Goal: Task Accomplishment & Management: Use online tool/utility

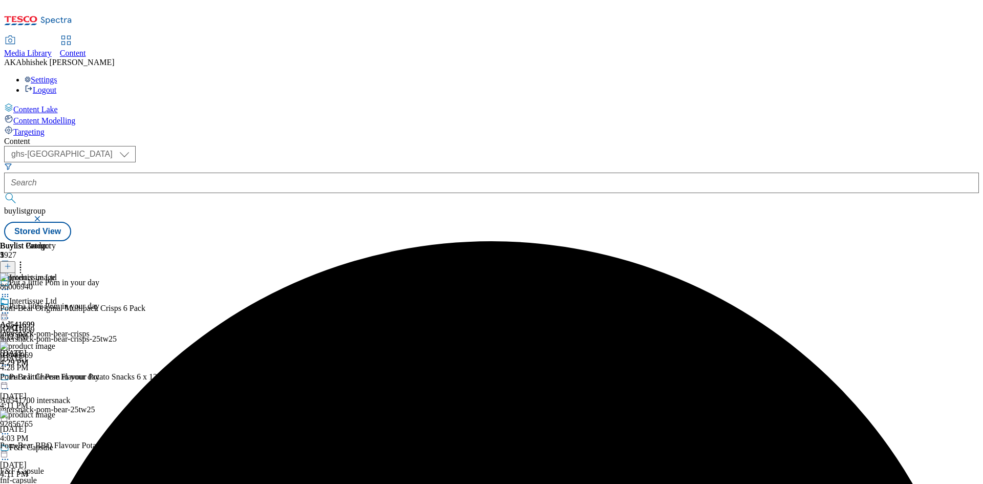
select select "ghs-[GEOGRAPHIC_DATA]"
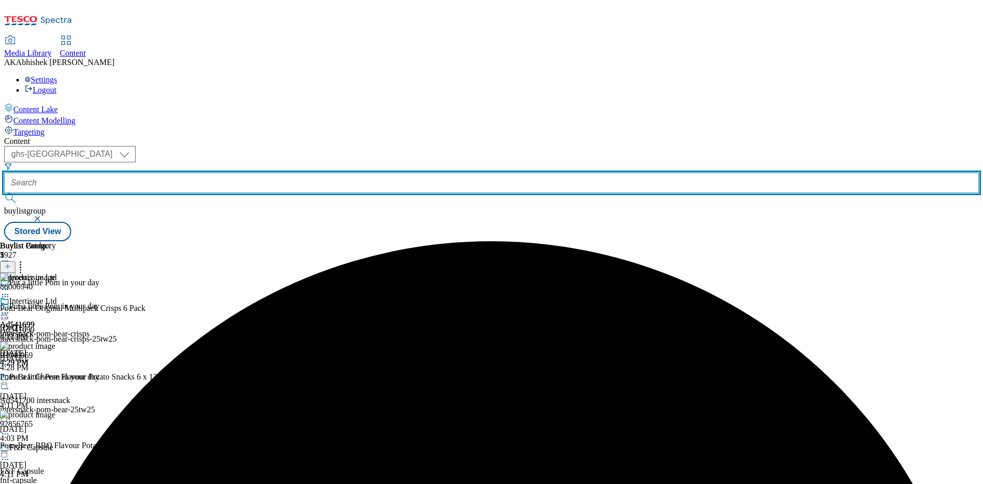
click at [242, 173] on input "text" at bounding box center [491, 183] width 975 height 20
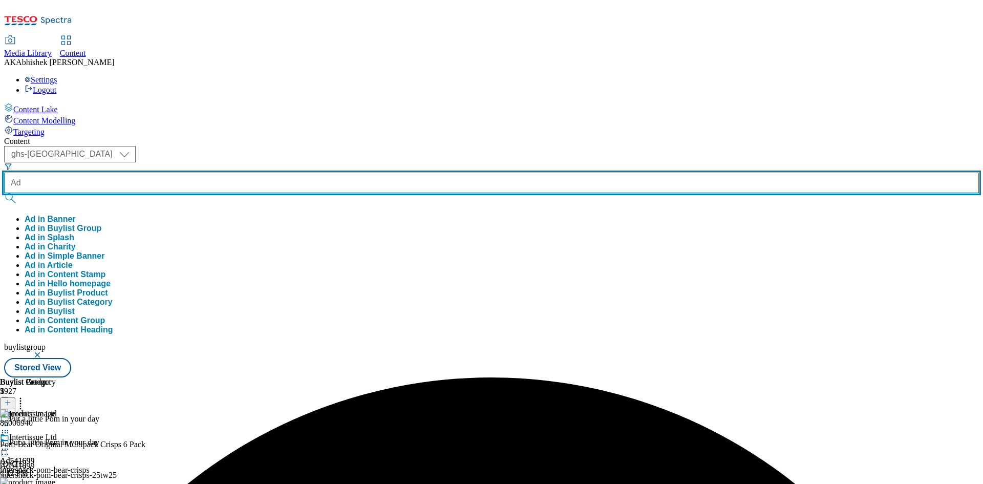
paste input "541700"
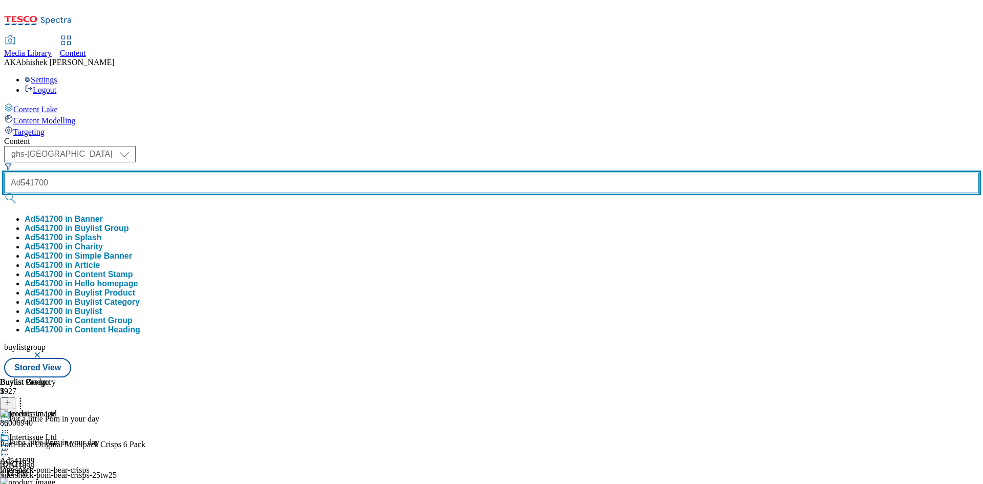
type input "Ad541700"
click at [4, 193] on button "submit" at bounding box center [11, 198] width 14 height 10
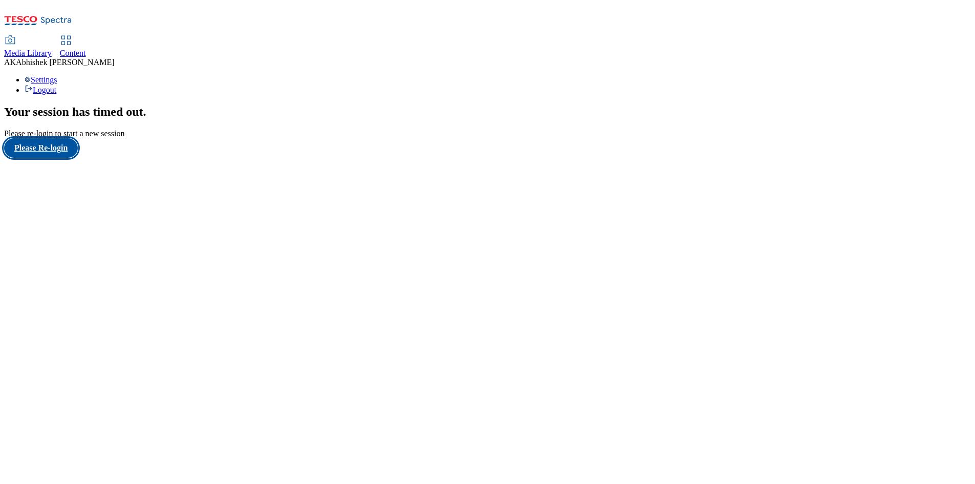
click at [64, 158] on button "Please Re-login" at bounding box center [41, 147] width 74 height 19
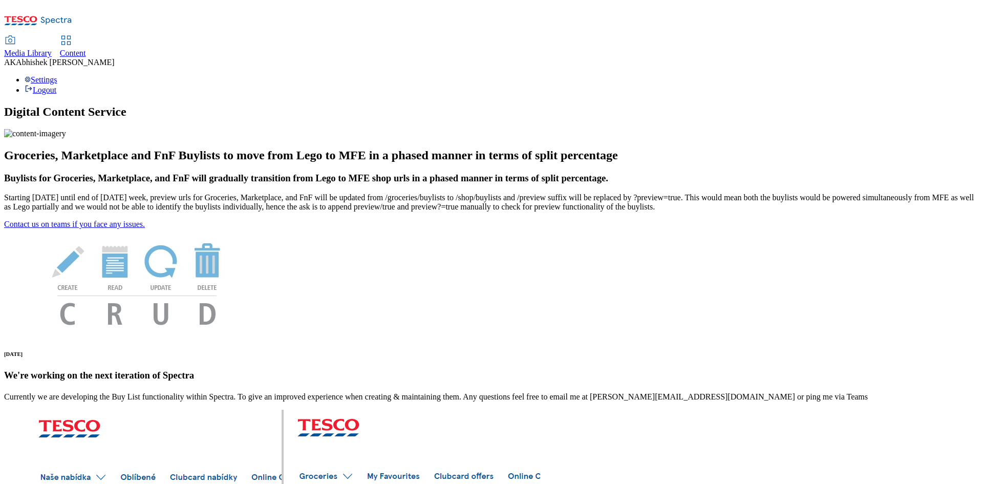
click at [86, 49] on span "Content" at bounding box center [73, 53] width 26 height 9
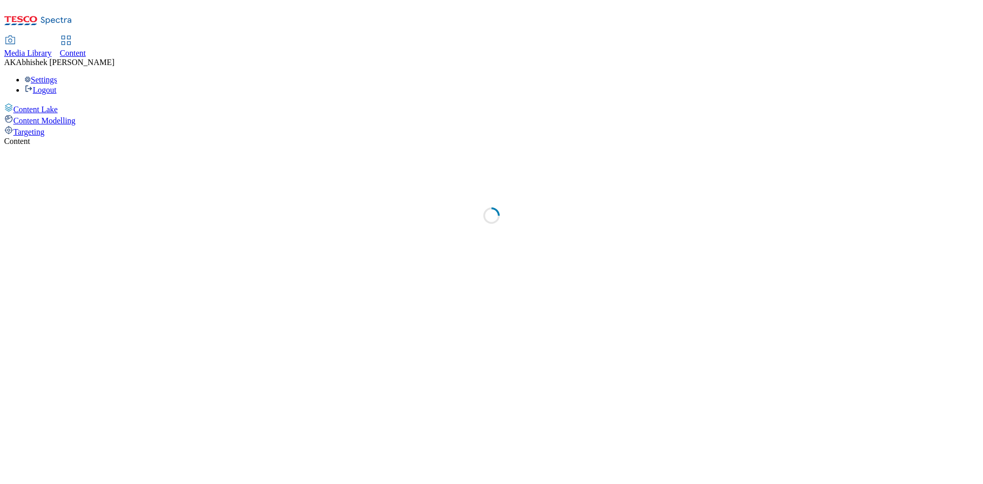
select select "ghs-[GEOGRAPHIC_DATA]"
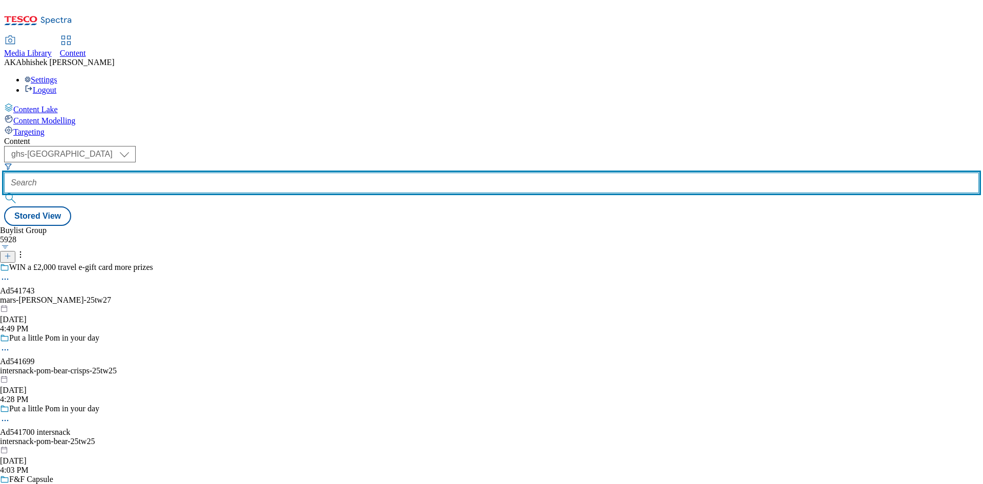
click at [249, 173] on input "text" at bounding box center [491, 183] width 975 height 20
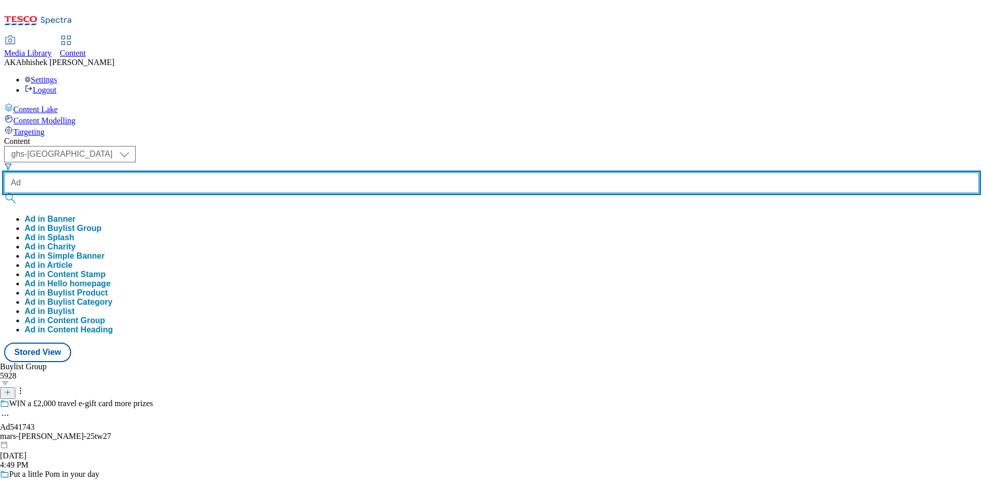
paste input "541700"
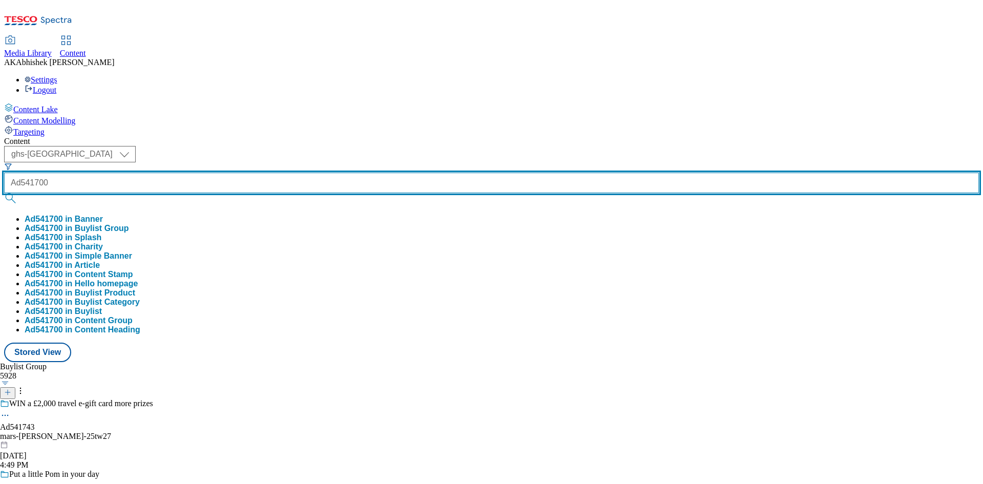
type input "Ad541700"
click at [4, 193] on button "submit" at bounding box center [11, 198] width 14 height 10
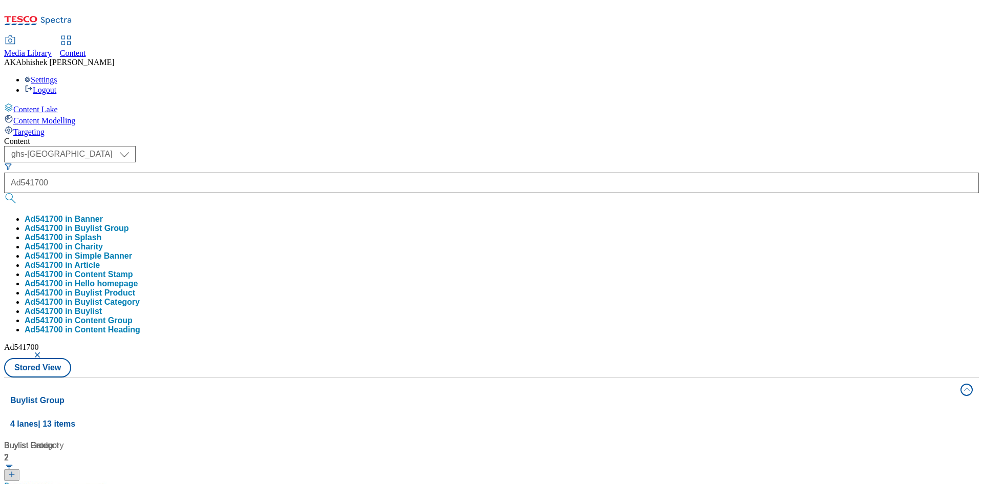
click at [465, 146] on div "( optional ) ghs-roi ghs-uk ghs-uk Ad541700 Ad541700 in Banner Ad541700 in Buyl…" at bounding box center [491, 261] width 975 height 231
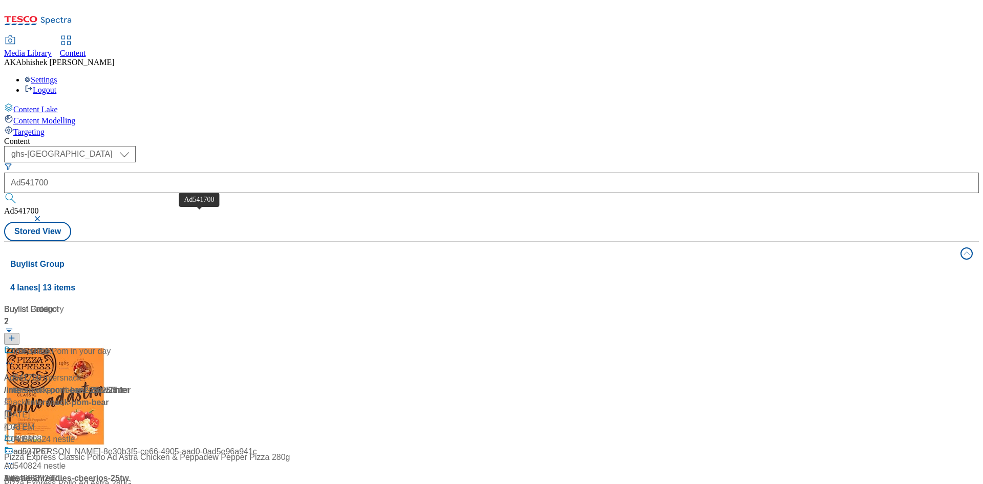
click at [41, 372] on div "Ad541700" at bounding box center [22, 378] width 37 height 12
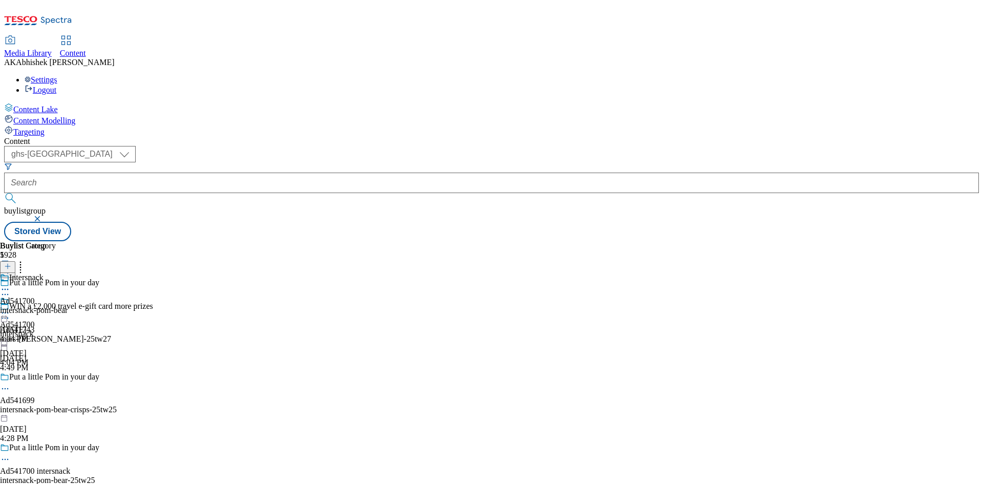
click at [10, 454] on icon at bounding box center [5, 459] width 10 height 10
click at [44, 477] on span "Edit" at bounding box center [38, 481] width 12 height 8
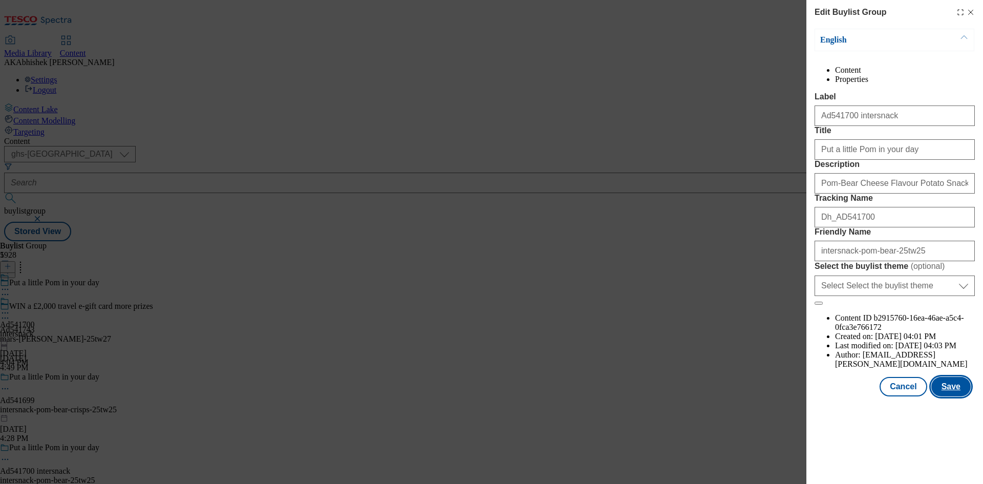
click at [954, 396] on button "Save" at bounding box center [950, 386] width 39 height 19
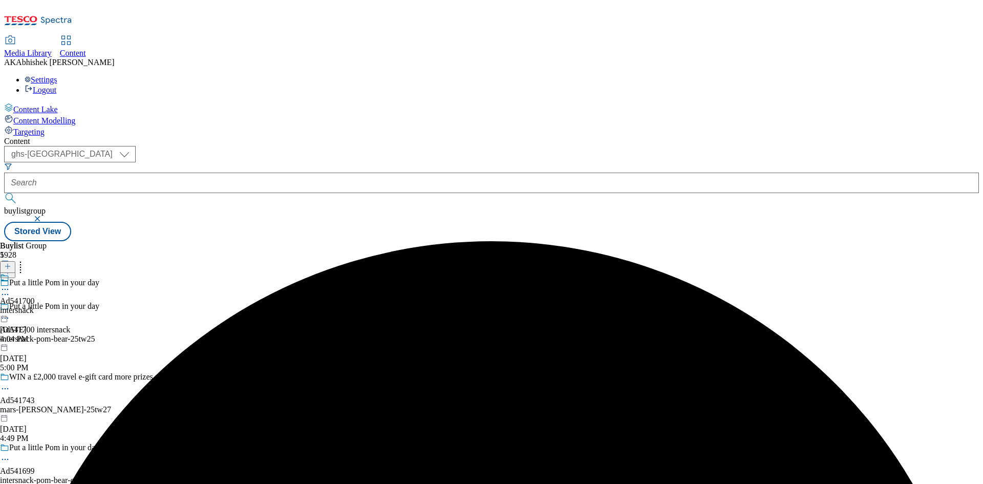
click at [10, 284] on icon at bounding box center [5, 289] width 10 height 10
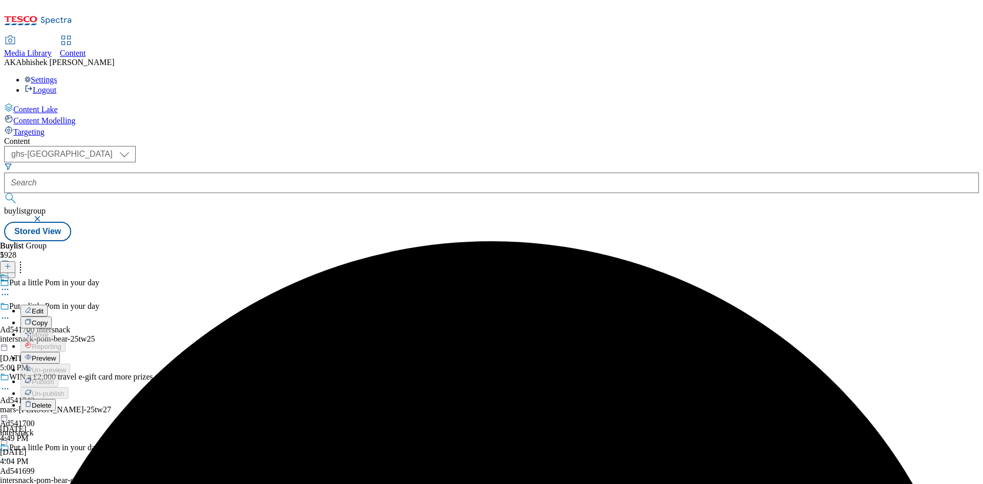
click at [44, 307] on span "Edit" at bounding box center [38, 311] width 12 height 8
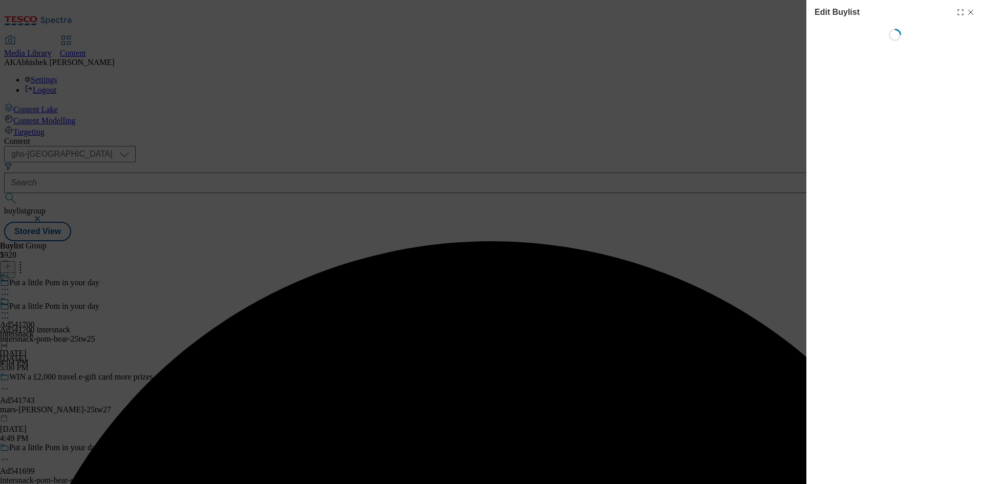
select select "tactical"
select select "supplier funded short term 1-3 weeks"
select select "dunnhumby"
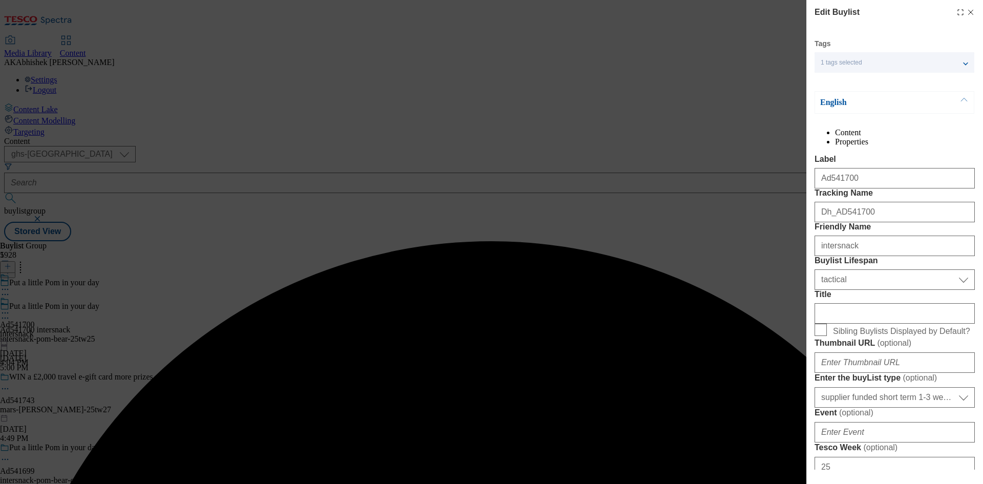
select select "Banner"
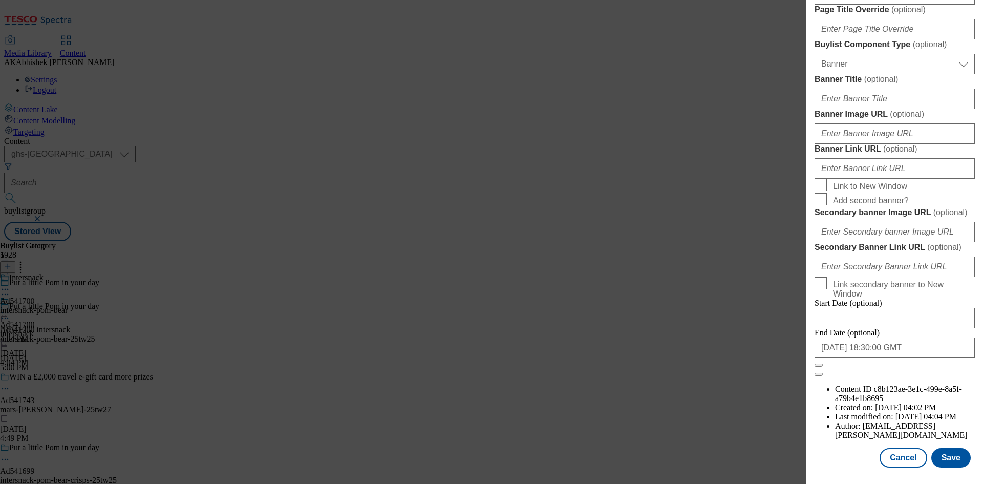
scroll to position [1006, 0]
click at [949, 457] on button "Save" at bounding box center [950, 457] width 39 height 19
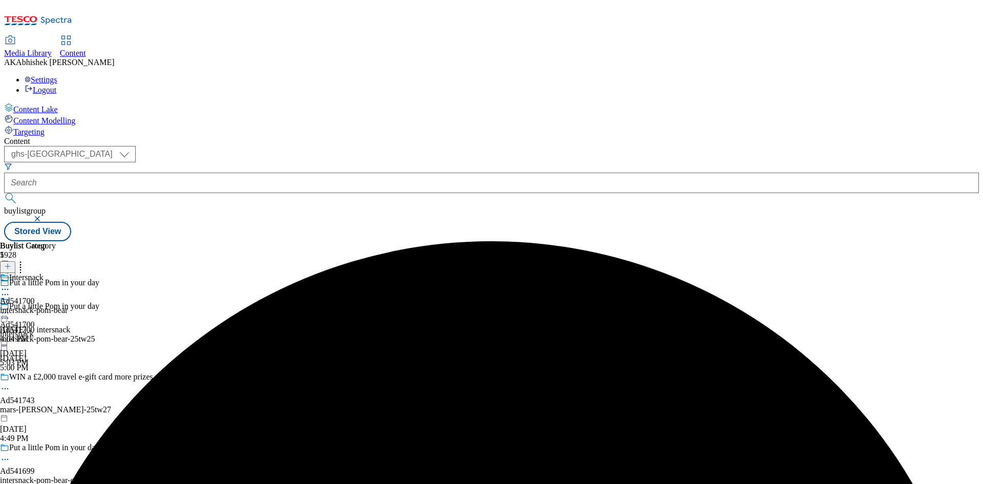
click at [6, 289] on circle at bounding box center [6, 290] width 2 height 2
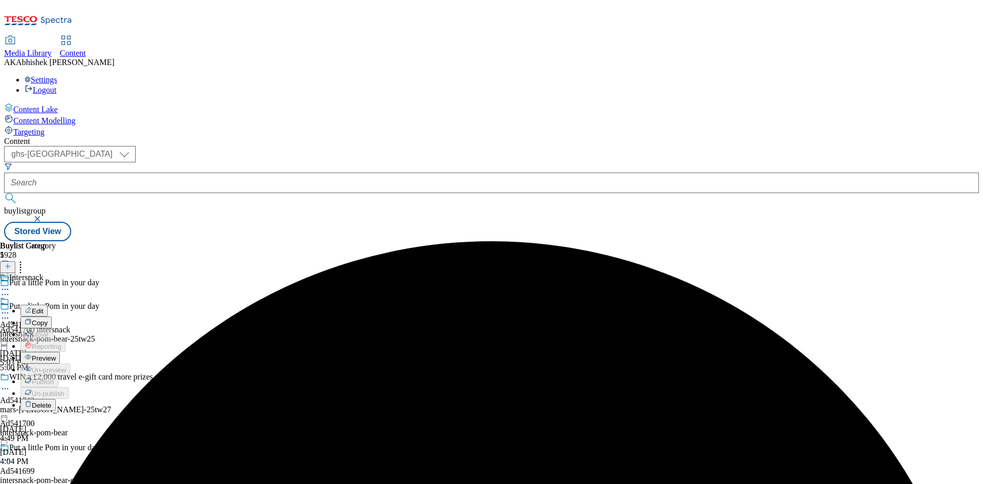
click at [44, 307] on span "Edit" at bounding box center [38, 311] width 12 height 8
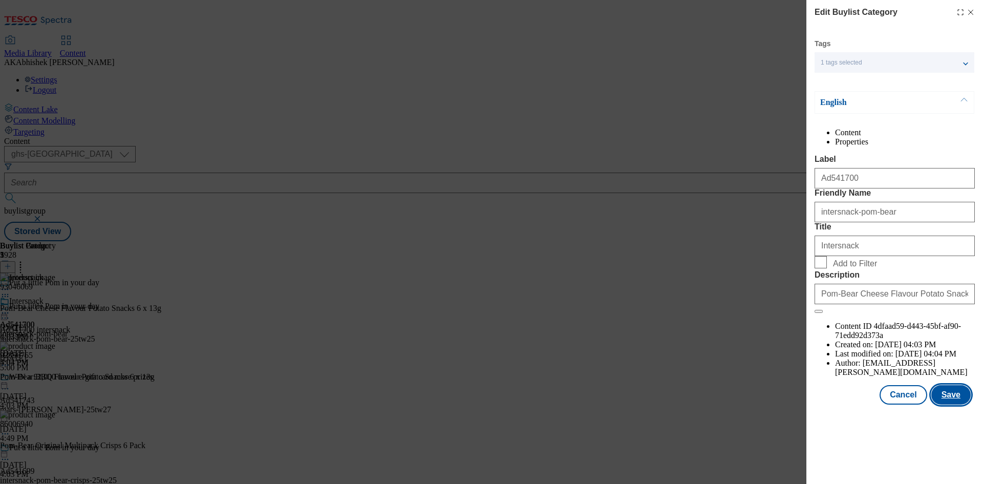
click at [953, 404] on button "Save" at bounding box center [950, 394] width 39 height 19
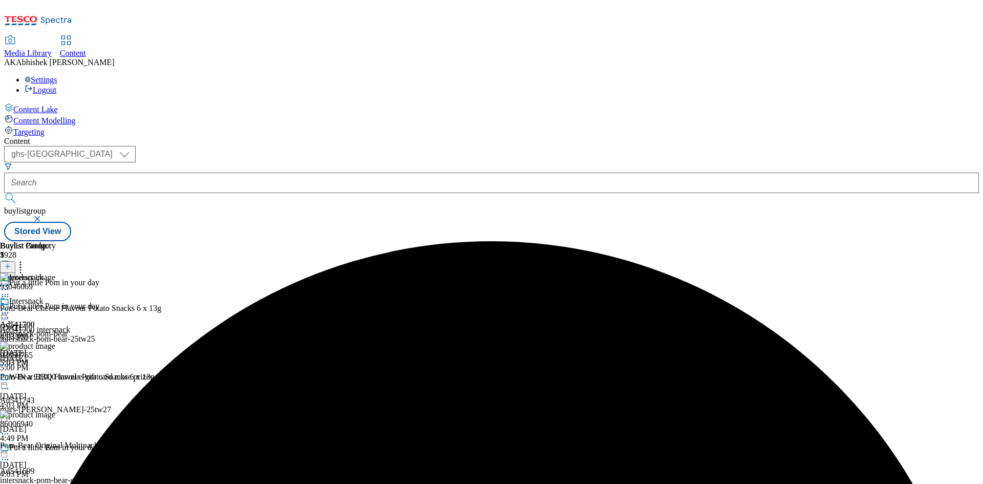
click at [10, 308] on icon at bounding box center [5, 313] width 10 height 10
click at [44, 331] on span "Edit" at bounding box center [38, 335] width 12 height 8
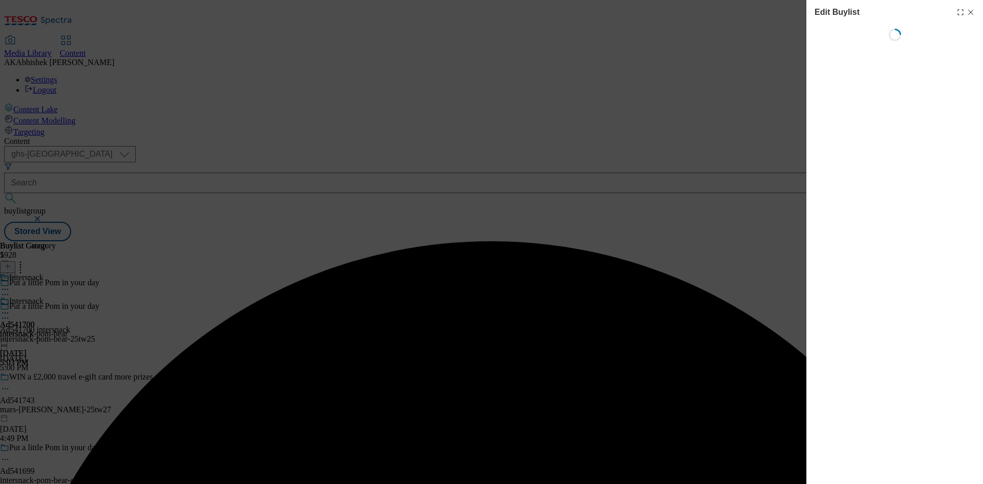
select select "tactical"
select select "supplier funded short term 1-3 weeks"
select select "dunnhumby"
select select "Banner"
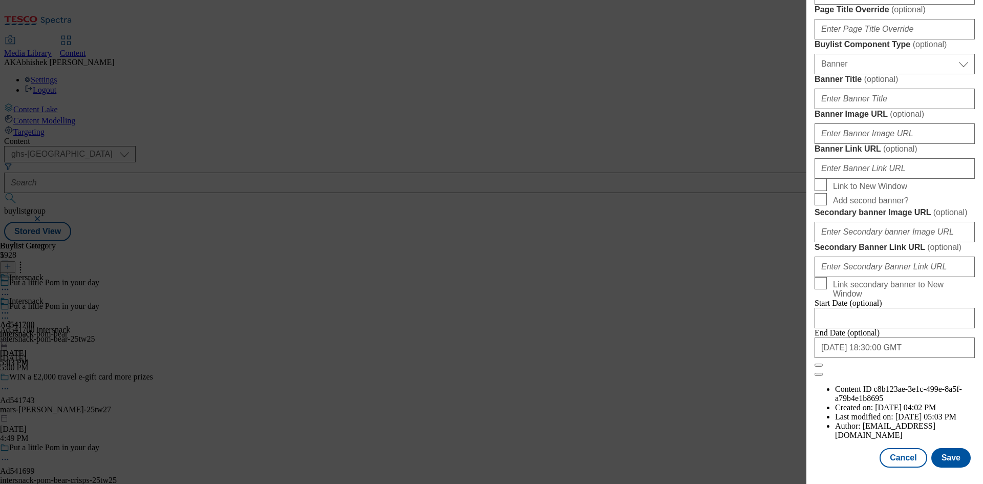
scroll to position [1006, 0]
click at [946, 455] on button "Save" at bounding box center [950, 457] width 39 height 19
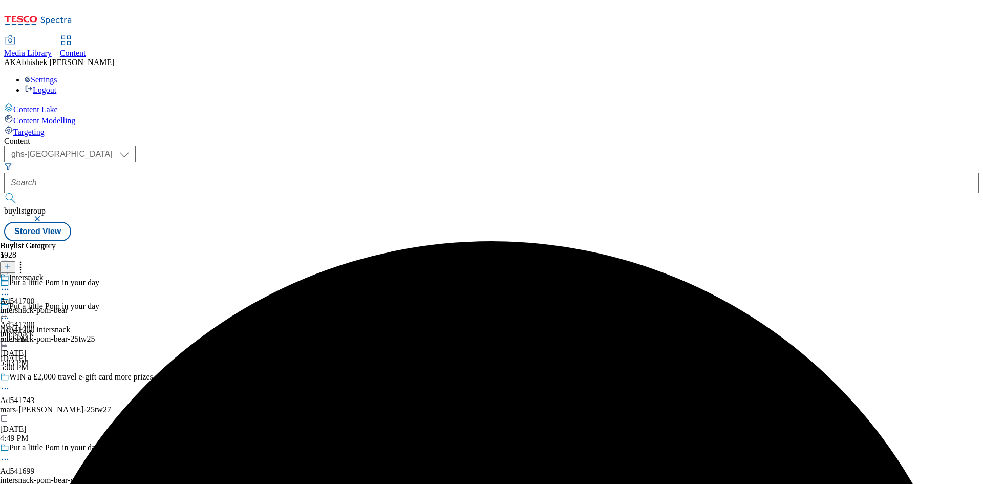
click at [10, 308] on icon at bounding box center [5, 313] width 10 height 10
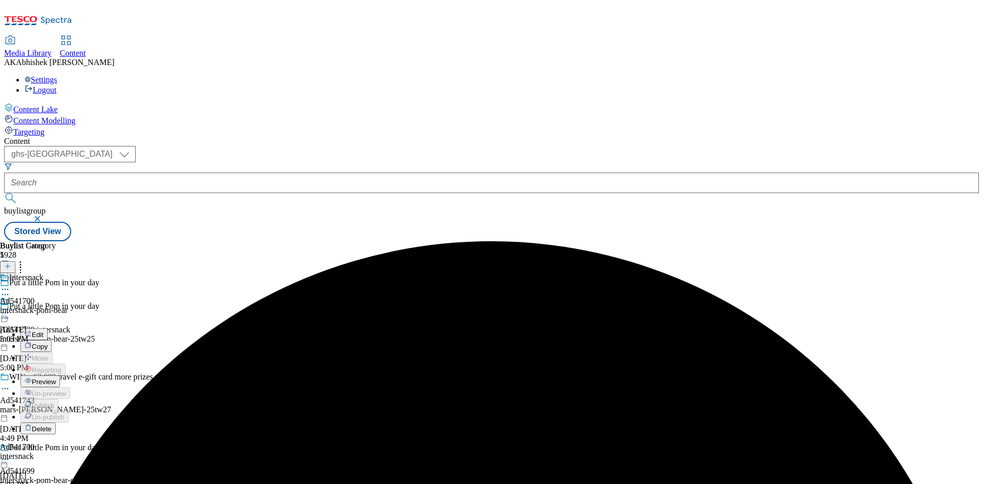
click at [44, 331] on span "Edit" at bounding box center [38, 335] width 12 height 8
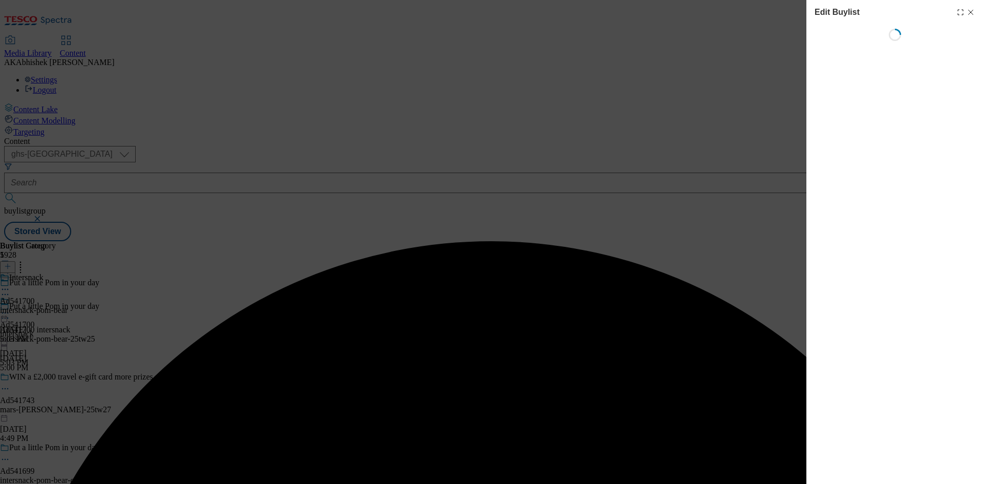
select select "tactical"
select select "supplier funded short term 1-3 weeks"
select select "dunnhumby"
select select "Banner"
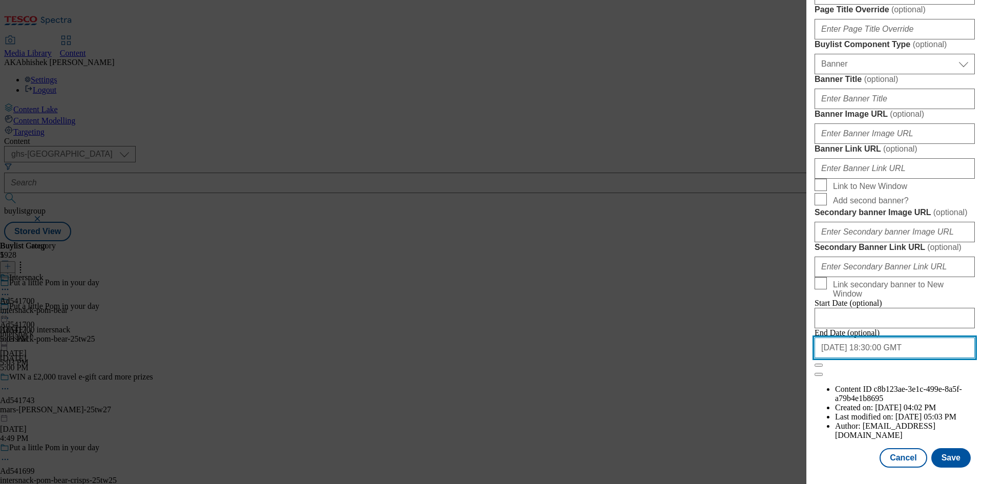
click at [915, 358] on input "2025-11-07 18:30:00 GMT" at bounding box center [895, 347] width 160 height 20
select select "2025"
select select "November"
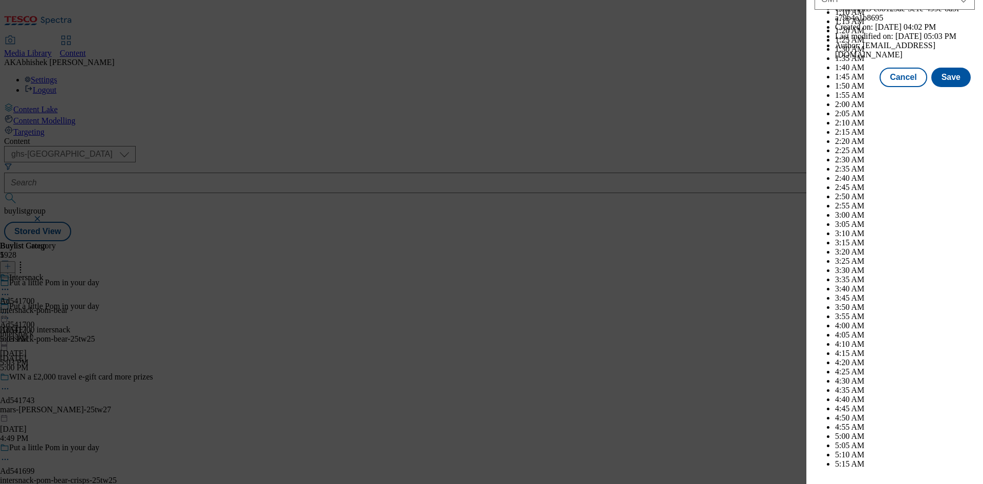
scroll to position [4200, 0]
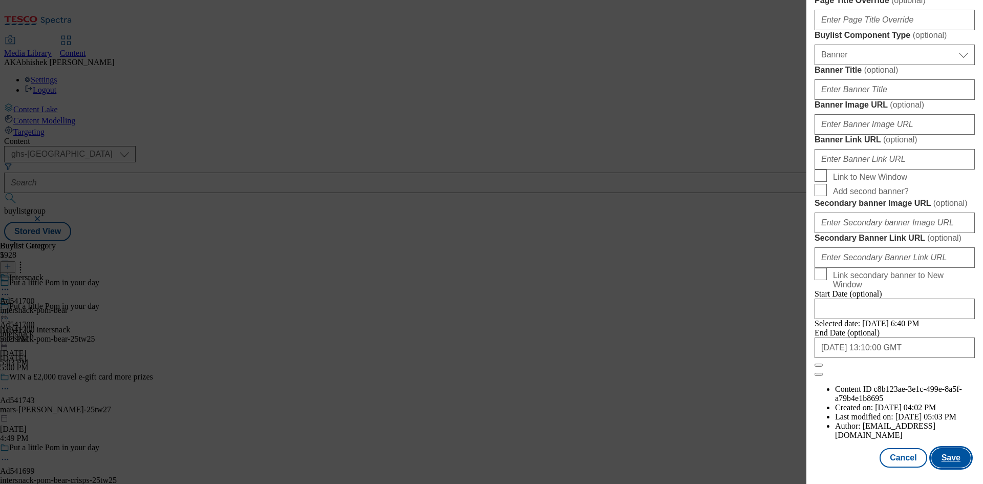
click at [955, 462] on button "Save" at bounding box center [950, 457] width 39 height 19
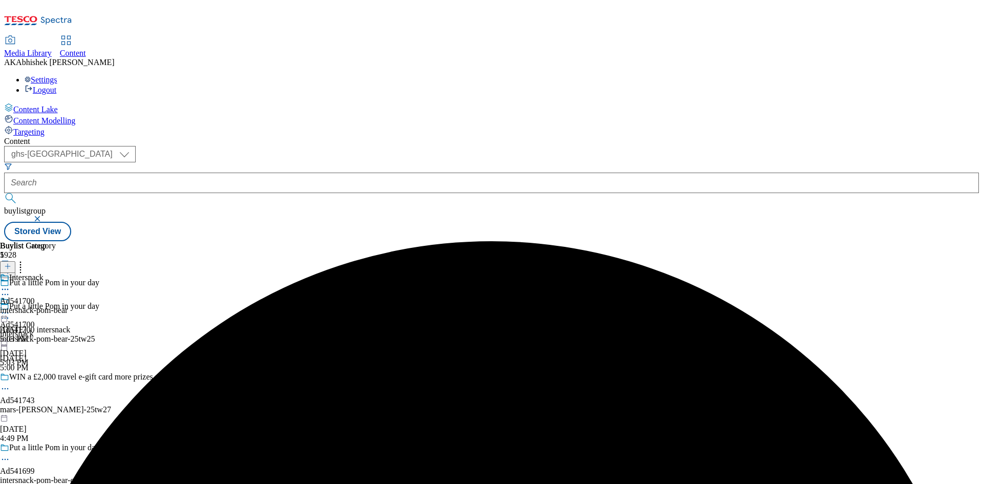
click at [9, 289] on circle at bounding box center [8, 290] width 2 height 2
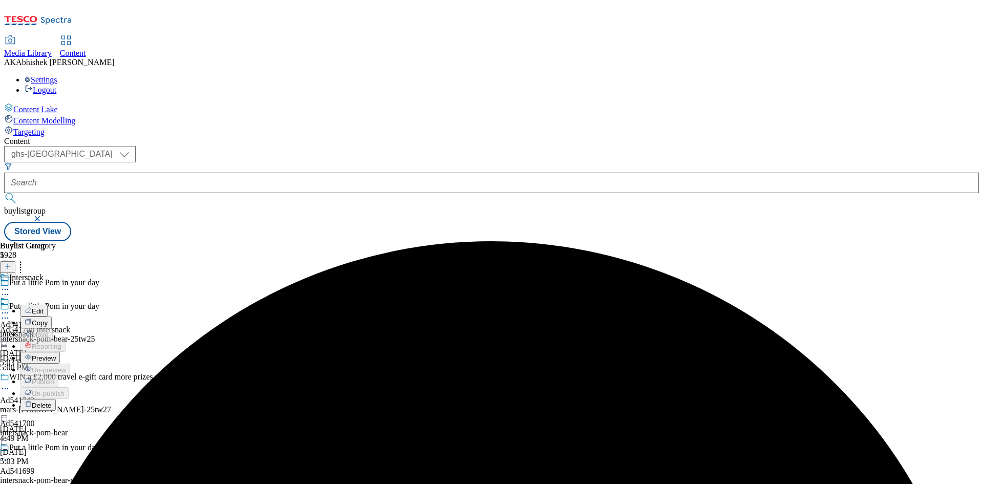
click at [56, 354] on span "Preview" at bounding box center [44, 358] width 24 height 8
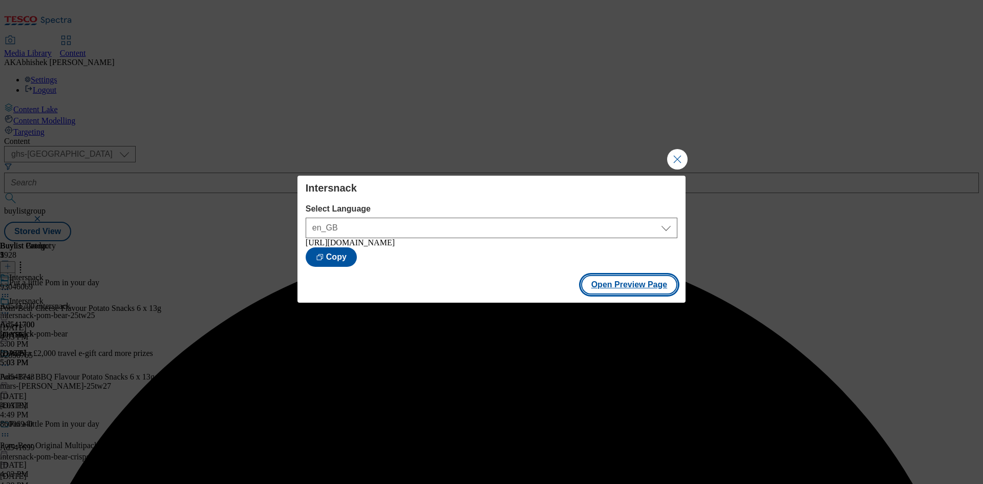
click at [616, 286] on button "Open Preview Page" at bounding box center [629, 284] width 97 height 19
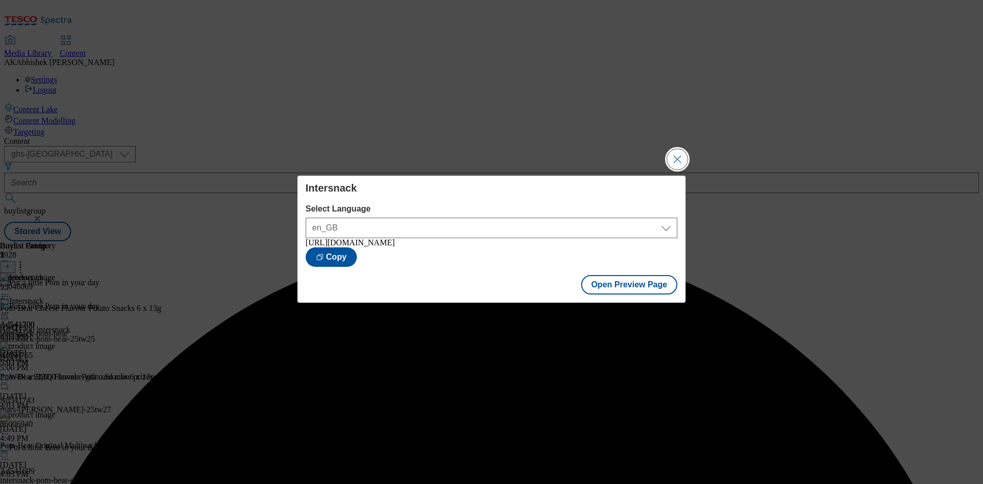
click at [684, 157] on button "Close Modal" at bounding box center [677, 159] width 20 height 20
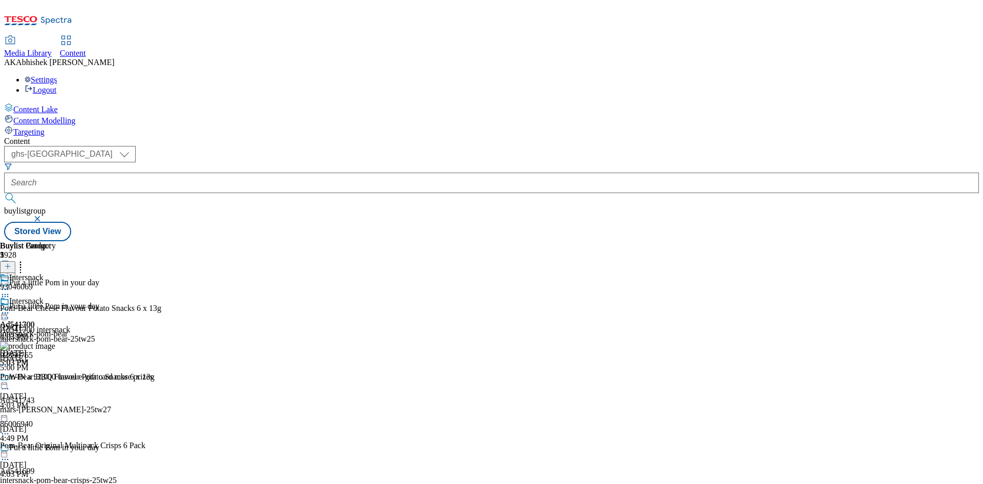
click at [10, 308] on icon at bounding box center [5, 313] width 10 height 10
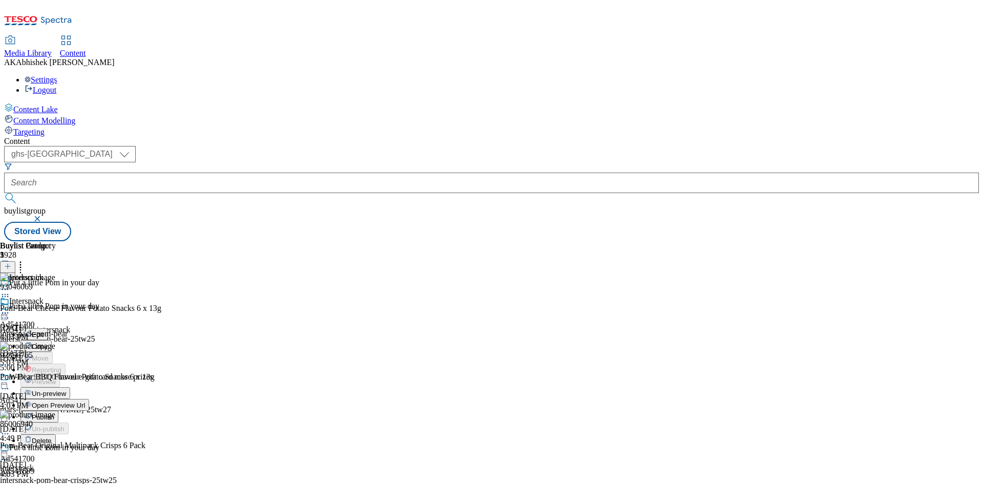
click at [54, 413] on span "Publish" at bounding box center [43, 417] width 23 height 8
